Goal: Transaction & Acquisition: Obtain resource

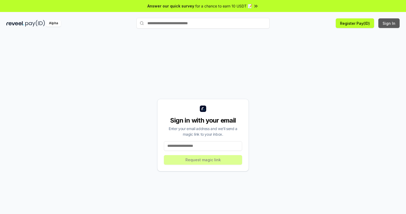
click at [389, 23] on button "Sign In" at bounding box center [389, 23] width 21 height 10
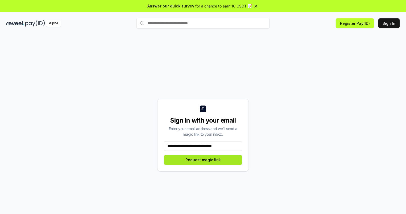
type input "**********"
click at [203, 159] on button "Request magic link" at bounding box center [203, 160] width 78 height 10
